Goal: Check status: Check status

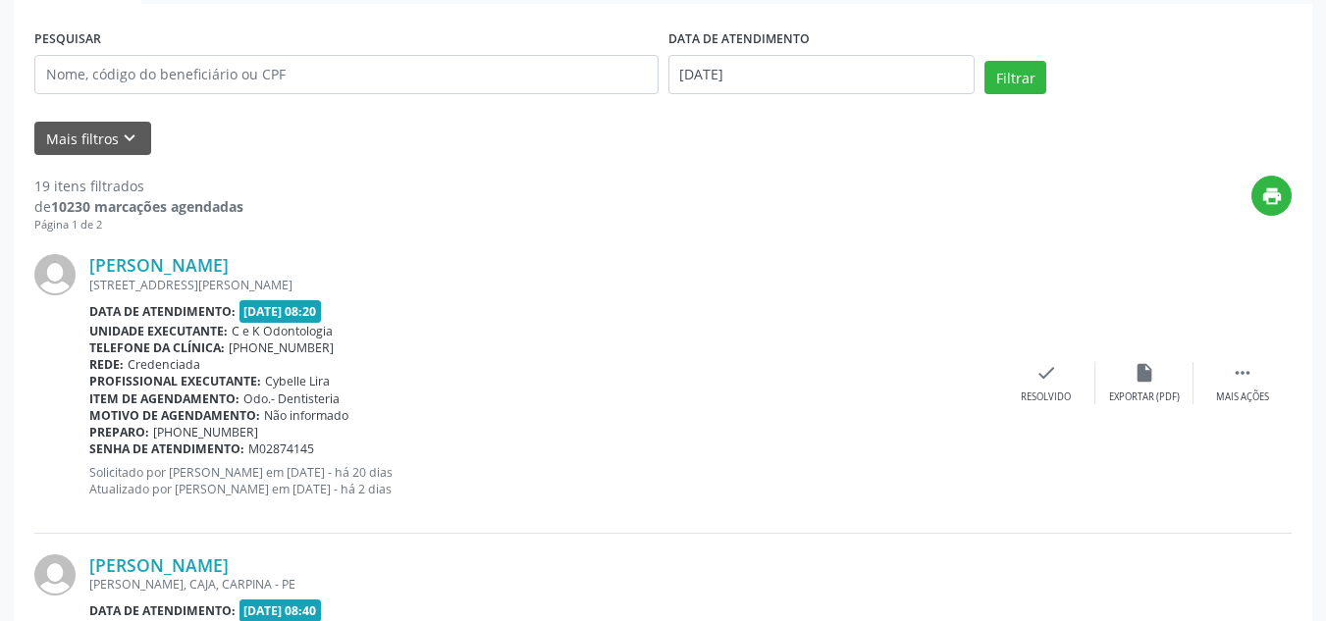
scroll to position [4554, 0]
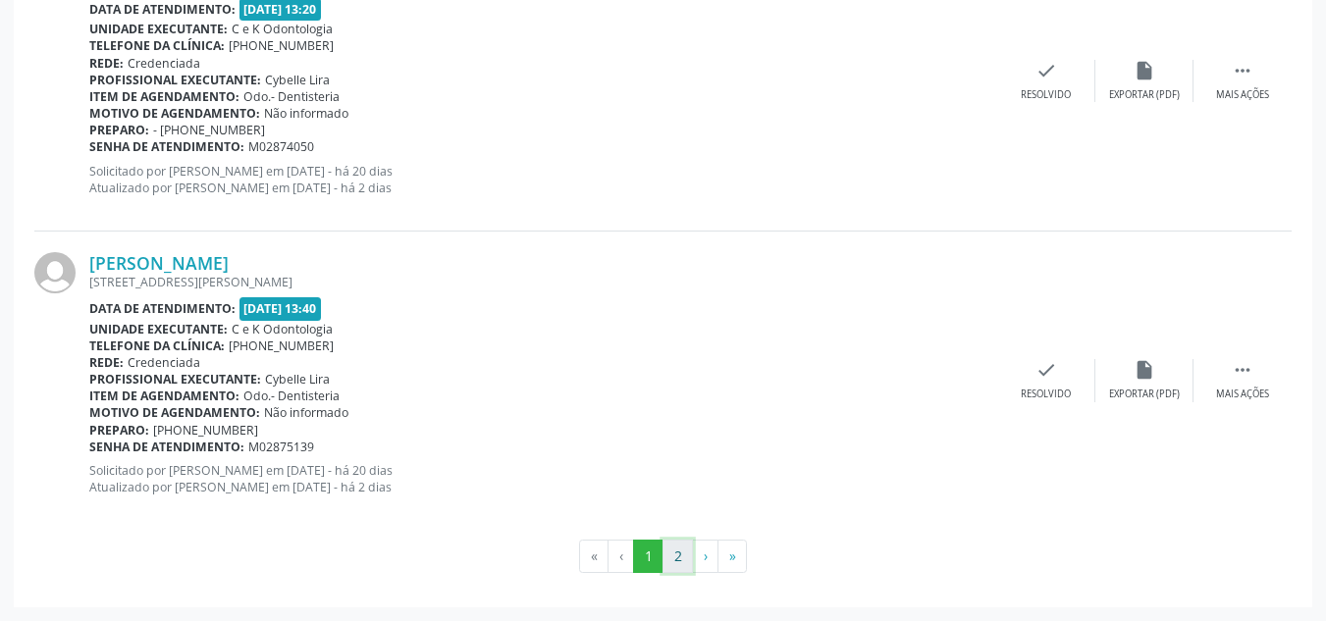
click at [680, 548] on button "2" at bounding box center [678, 556] width 30 height 33
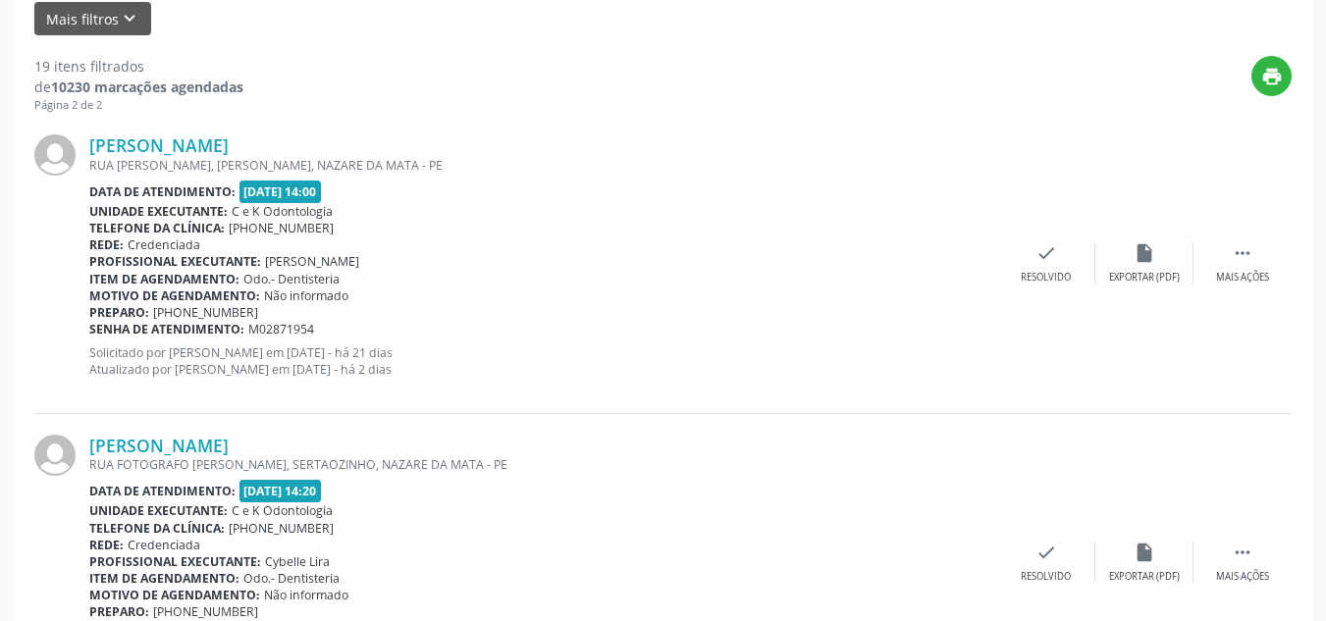
scroll to position [1256, 0]
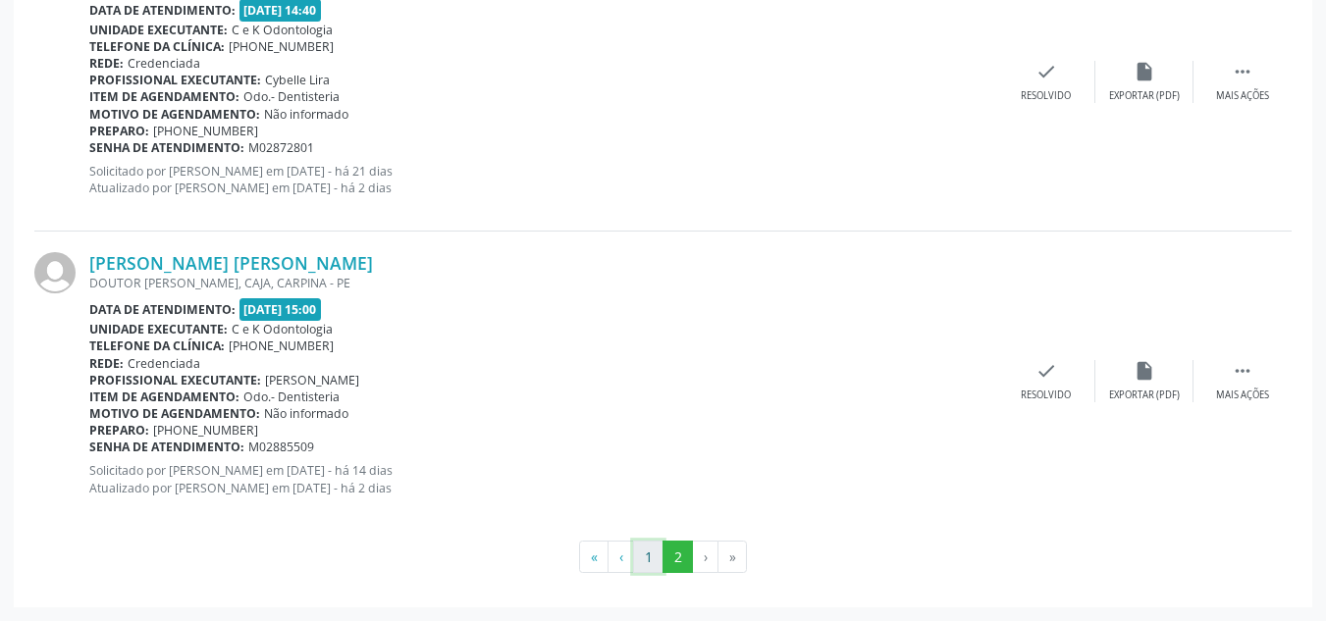
click at [658, 559] on button "1" at bounding box center [648, 557] width 30 height 33
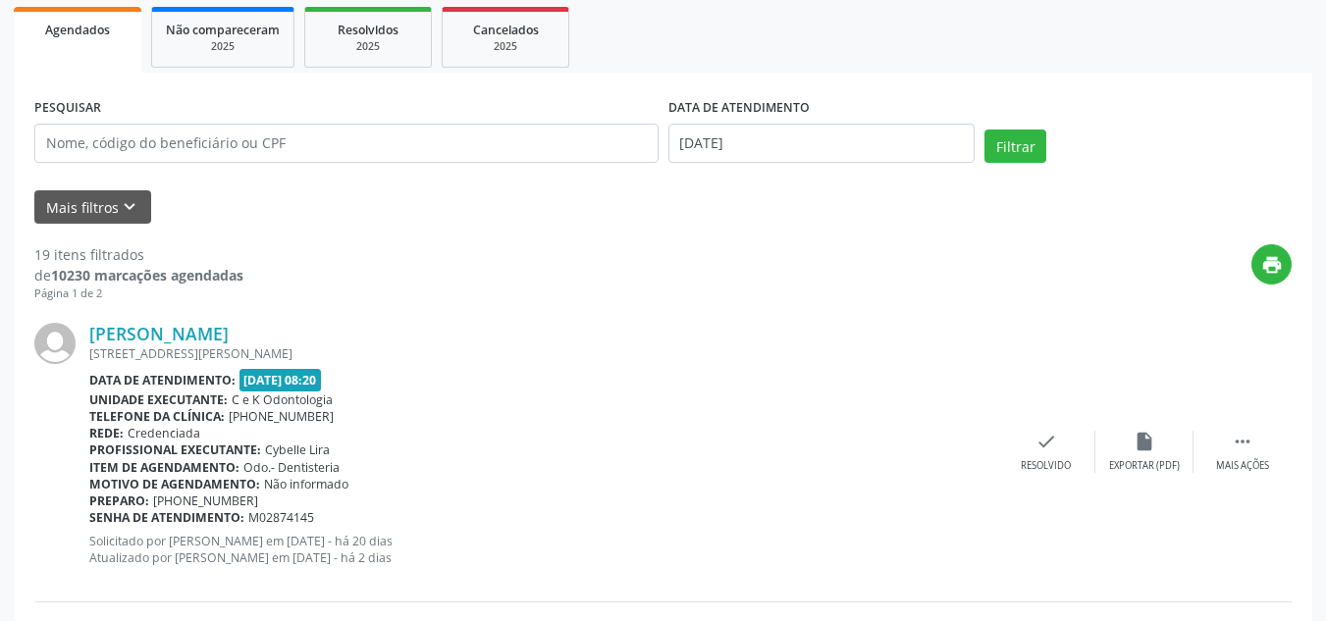
scroll to position [294, 0]
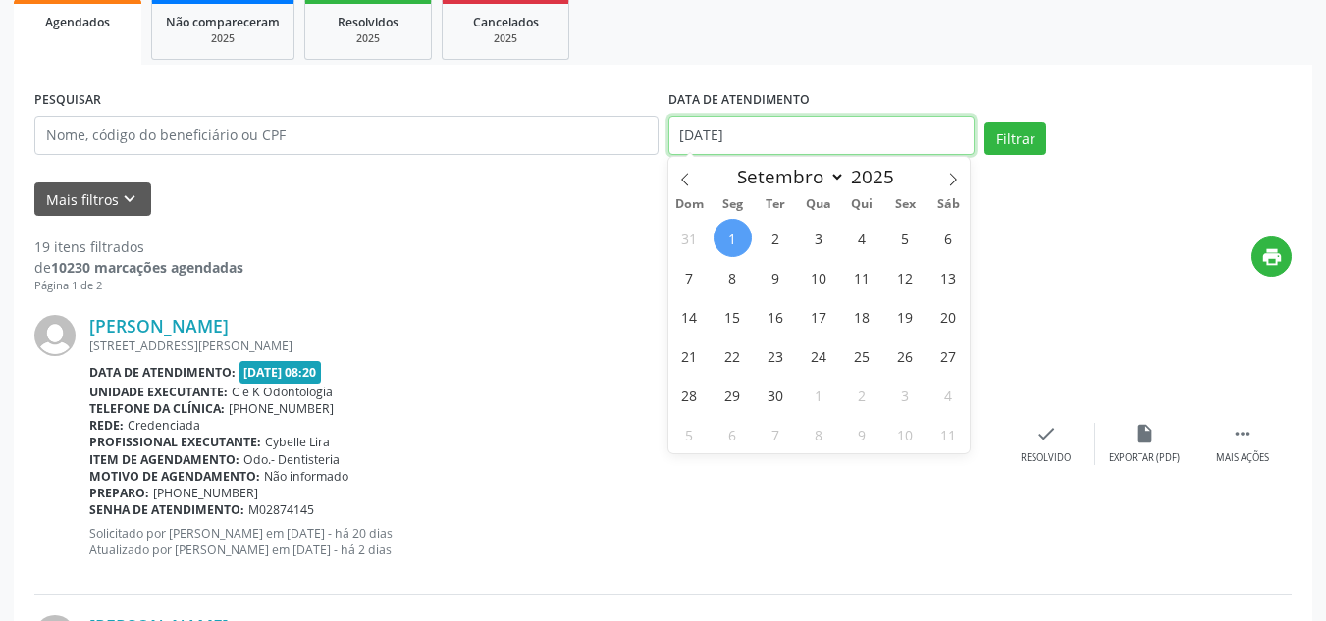
click at [844, 133] on input "[DATE]" at bounding box center [821, 135] width 307 height 39
click at [733, 318] on span "15" at bounding box center [733, 316] width 38 height 38
type input "[DATE]"
select select "8"
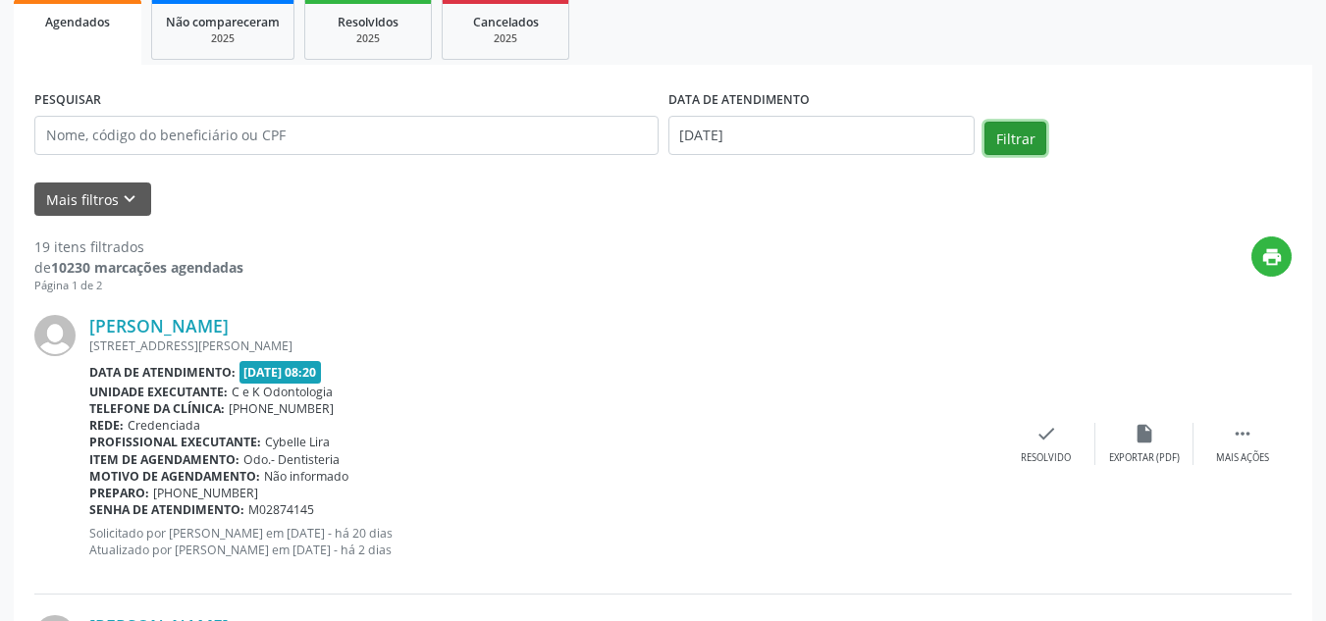
click at [1013, 139] on button "Filtrar" at bounding box center [1015, 138] width 62 height 33
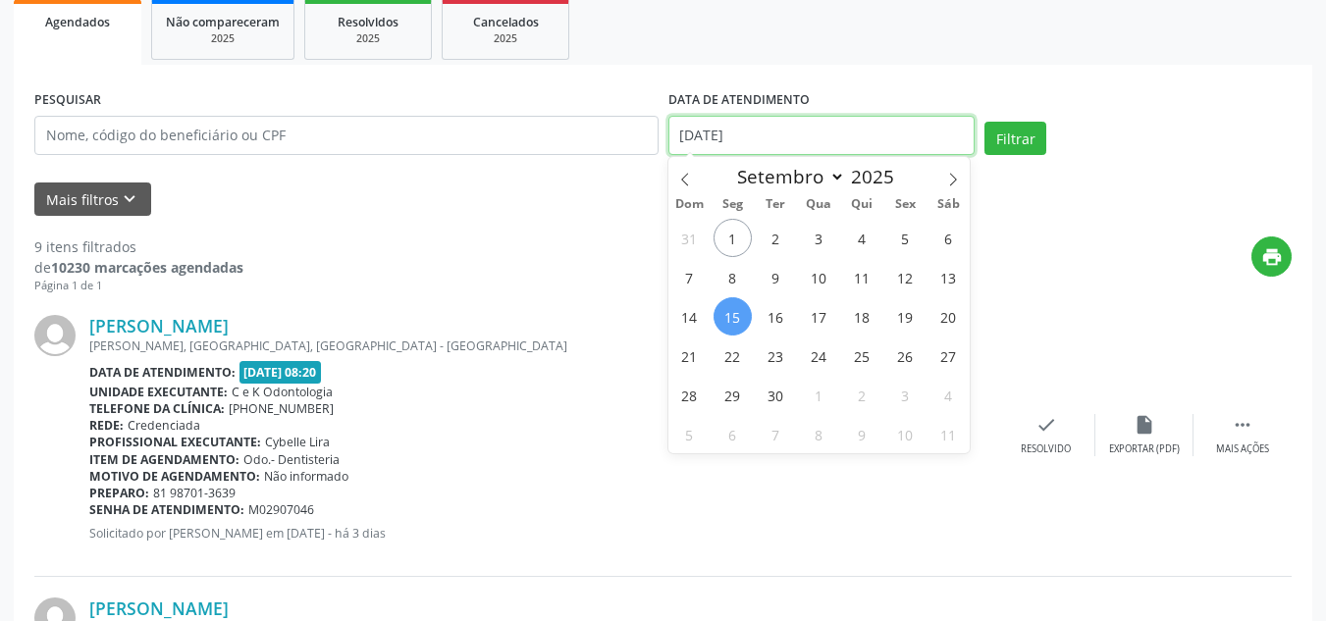
click at [782, 140] on input "[DATE]" at bounding box center [821, 135] width 307 height 39
click at [872, 317] on span "18" at bounding box center [862, 316] width 38 height 38
type input "[DATE]"
click at [872, 317] on span "18" at bounding box center [862, 316] width 38 height 38
select select "8"
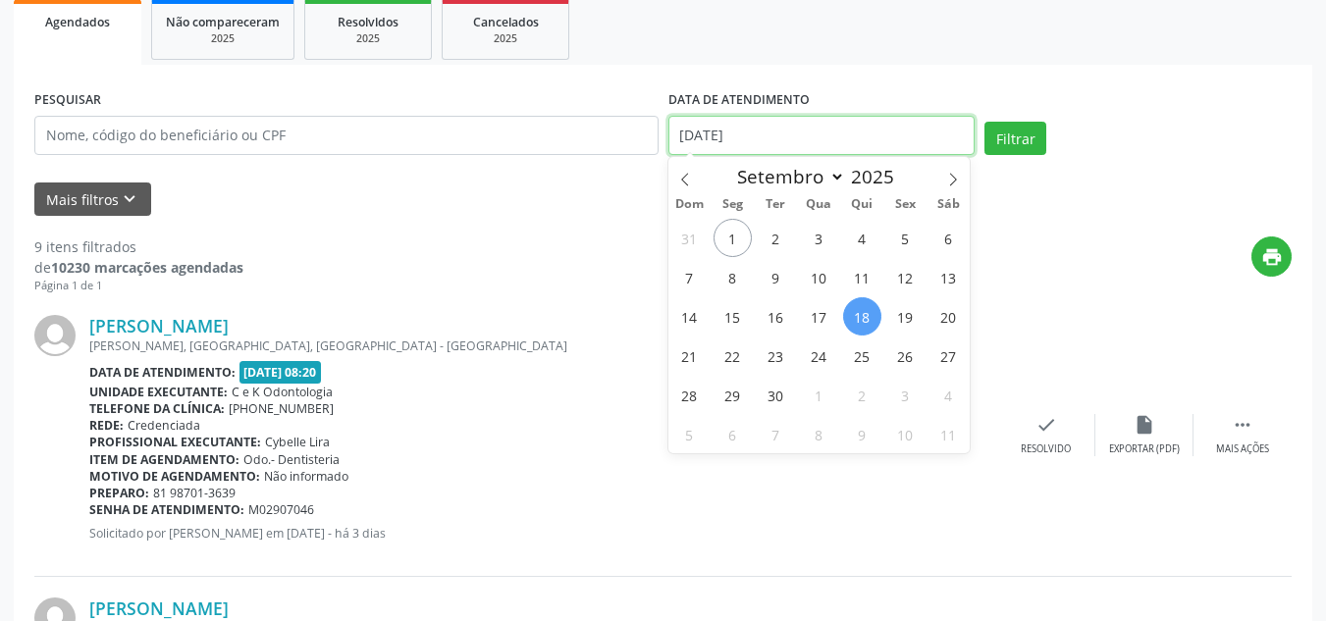
click at [845, 146] on input "[DATE]" at bounding box center [821, 135] width 307 height 39
click at [733, 240] on span "1" at bounding box center [733, 238] width 38 height 38
type input "[DATE]"
click at [739, 247] on span "1" at bounding box center [733, 238] width 38 height 38
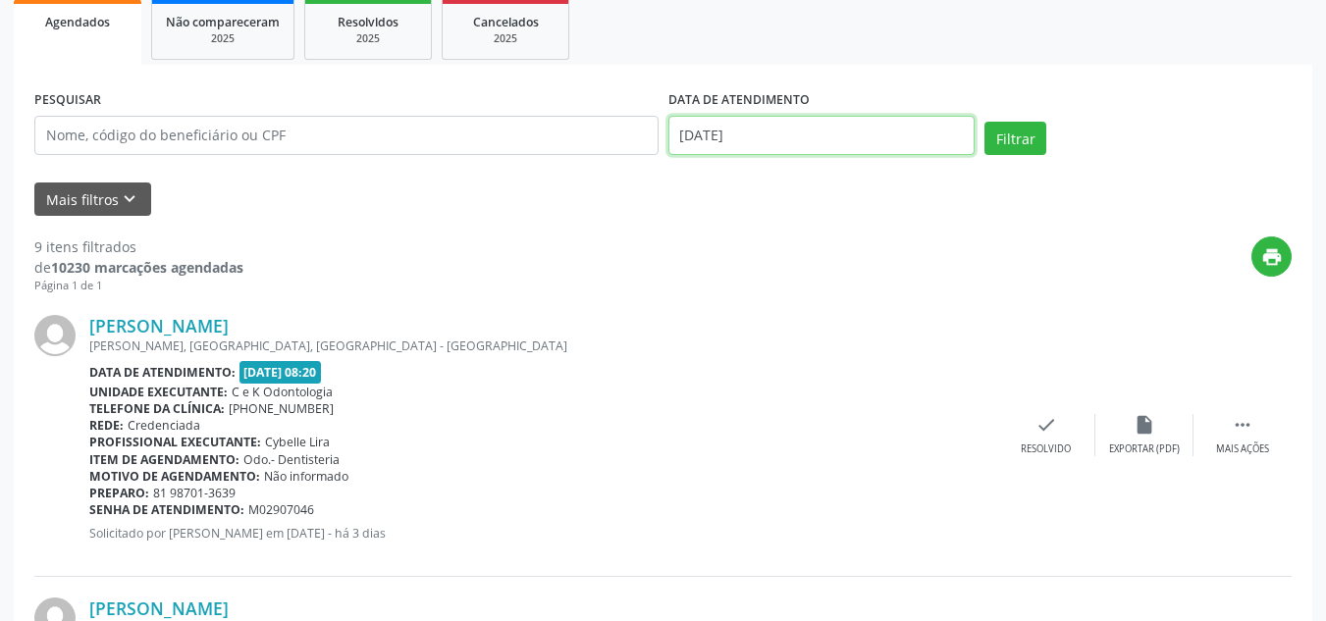
click at [751, 145] on input "[DATE]" at bounding box center [821, 135] width 307 height 39
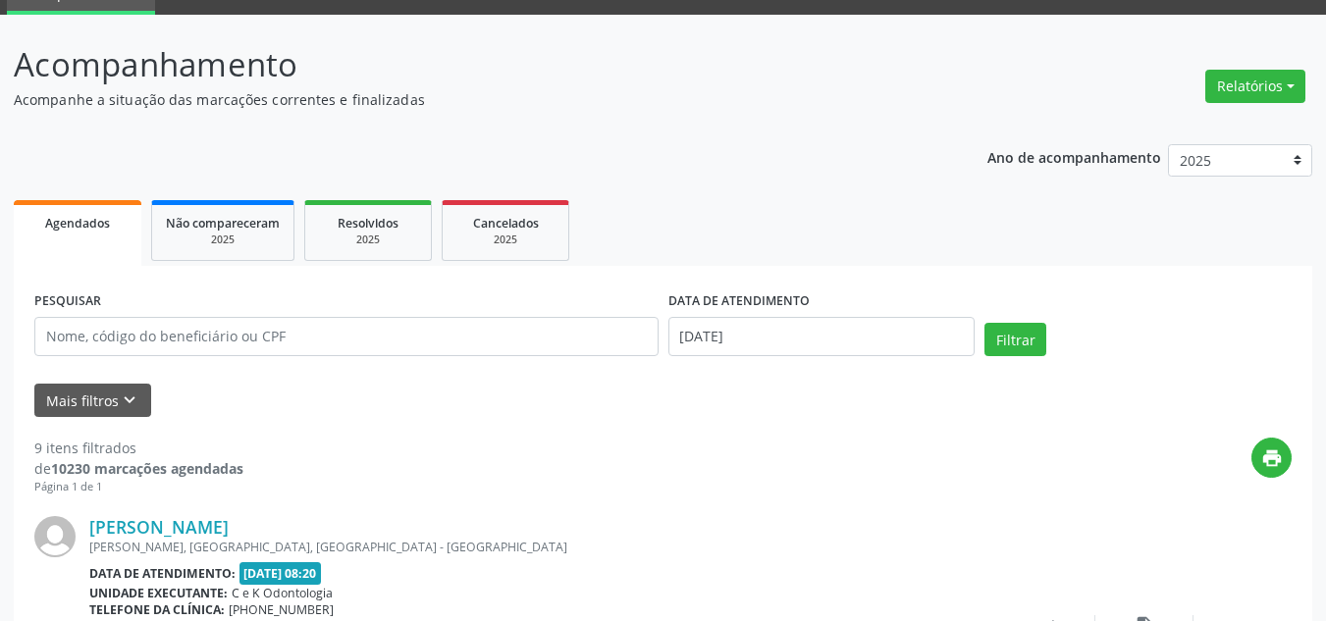
scroll to position [82, 0]
